Goal: Task Accomplishment & Management: Manage account settings

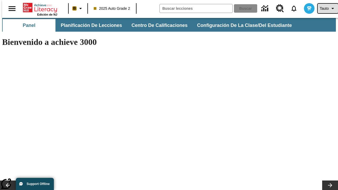
click at [325, 8] on span "Tauto" at bounding box center [324, 9] width 9 height 6
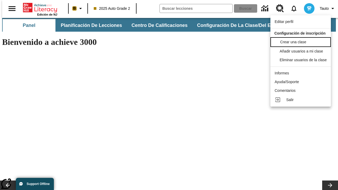
click at [302, 42] on span "Crear una clase" at bounding box center [294, 42] width 26 height 4
click at [302, 51] on span "Añadir usuarios a mi clase" at bounding box center [302, 51] width 43 height 4
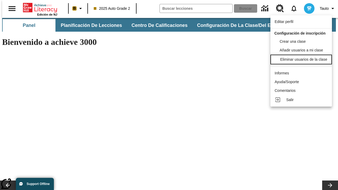
click at [302, 62] on div "Eliminar usuarios de la clase" at bounding box center [304, 60] width 47 height 6
